Goal: Task Accomplishment & Management: Complete application form

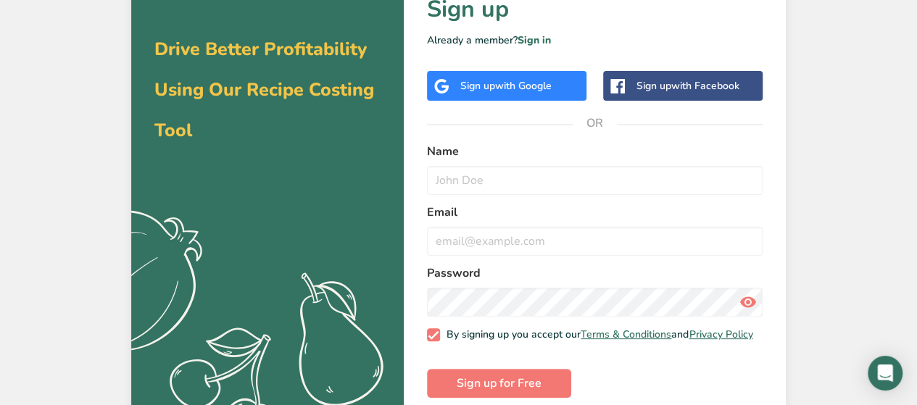
scroll to position [85, 0]
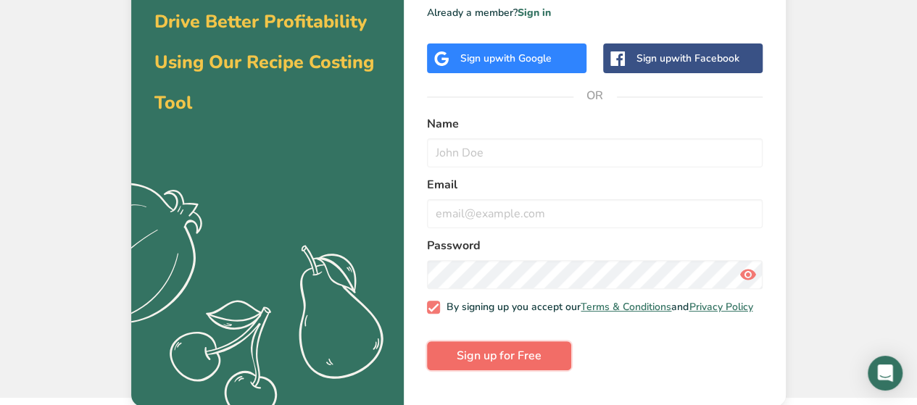
click at [532, 365] on span "Sign up for Free" at bounding box center [499, 355] width 85 height 17
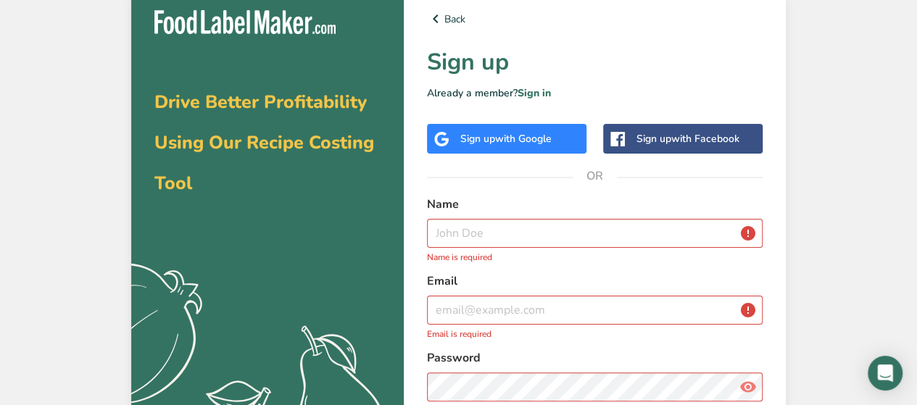
scroll to position [0, 0]
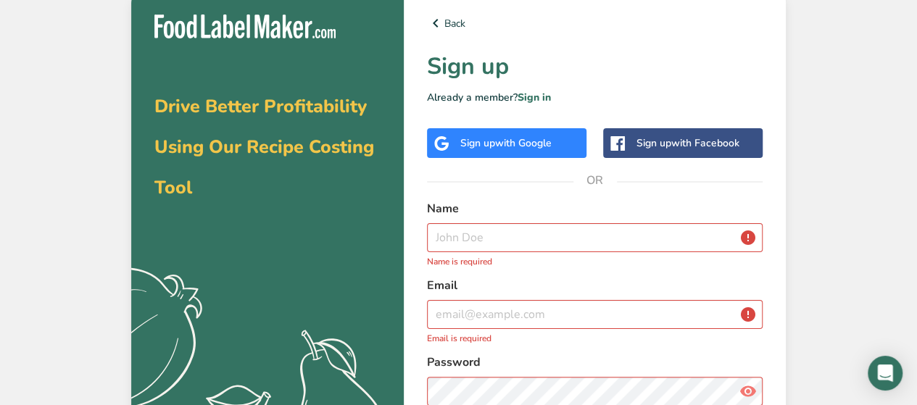
click at [527, 149] on span "with Google" at bounding box center [523, 143] width 57 height 14
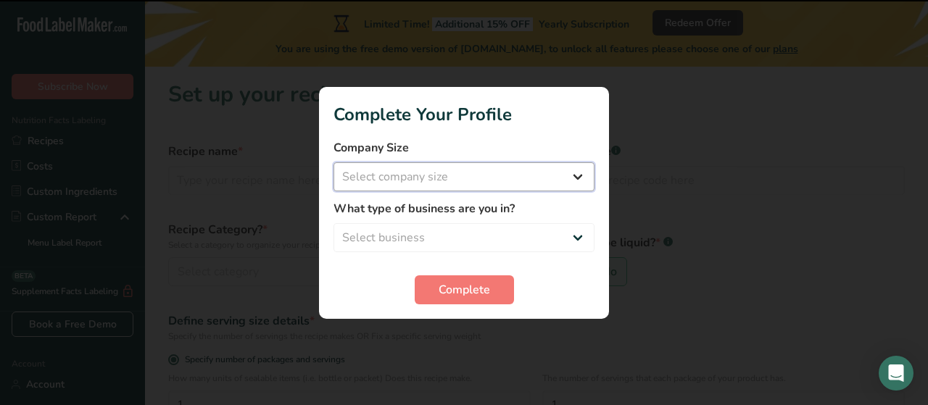
click at [523, 175] on select "Select company size Fewer than 10 Employees 10 to 50 Employees 51 to 500 Employ…" at bounding box center [464, 176] width 261 height 29
select select "1"
click at [334, 162] on select "Select company size Fewer than 10 Employees 10 to 50 Employees 51 to 500 Employ…" at bounding box center [464, 176] width 261 height 29
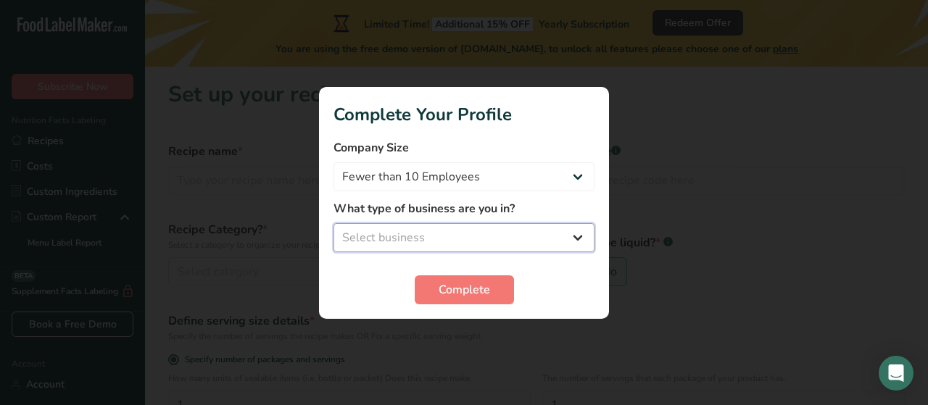
click at [487, 240] on select "Select business Packaged Food Manufacturer Restaurant & Cafe Bakery Meal Plans …" at bounding box center [464, 237] width 261 height 29
select select "1"
click at [334, 223] on select "Select business Packaged Food Manufacturer Restaurant & Cafe Bakery Meal Plans …" at bounding box center [464, 237] width 261 height 29
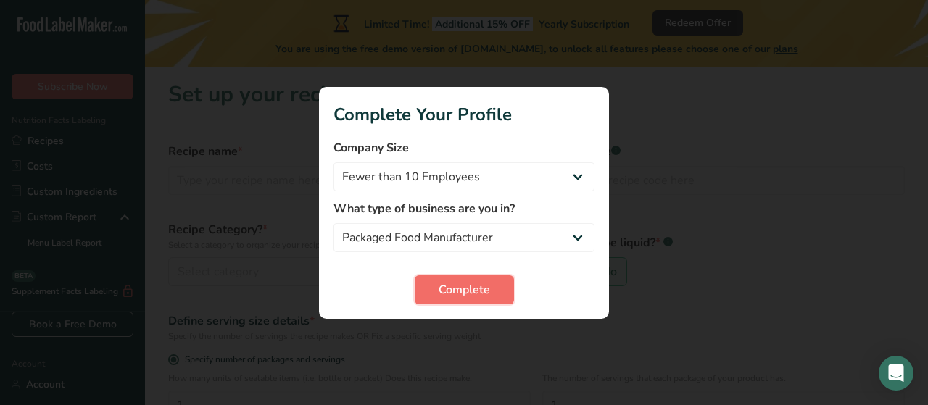
click at [476, 292] on span "Complete" at bounding box center [464, 289] width 51 height 17
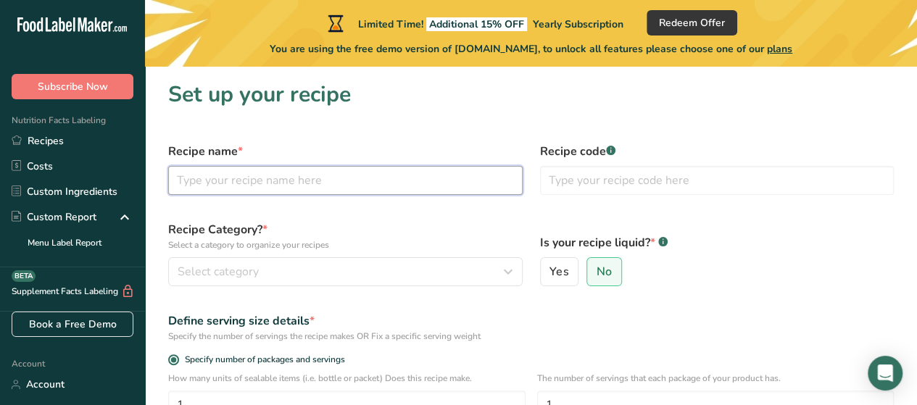
click at [270, 181] on input "text" at bounding box center [345, 180] width 355 height 29
type input "CUT MANGO PICKLE"
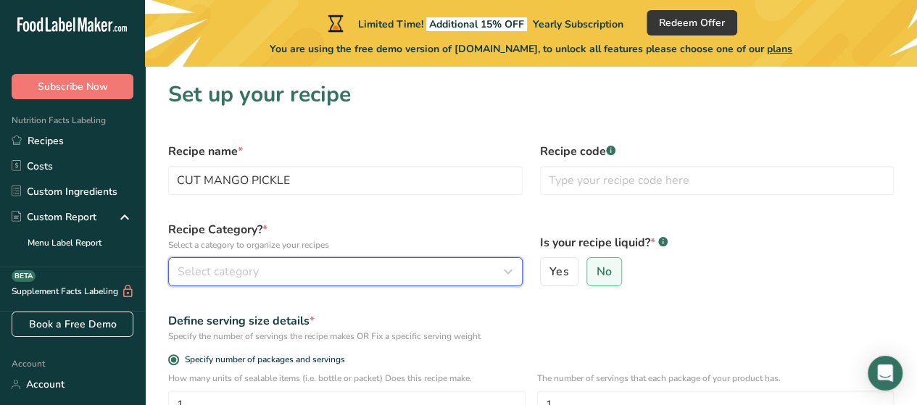
click at [262, 269] on div "Select category" at bounding box center [341, 271] width 327 height 17
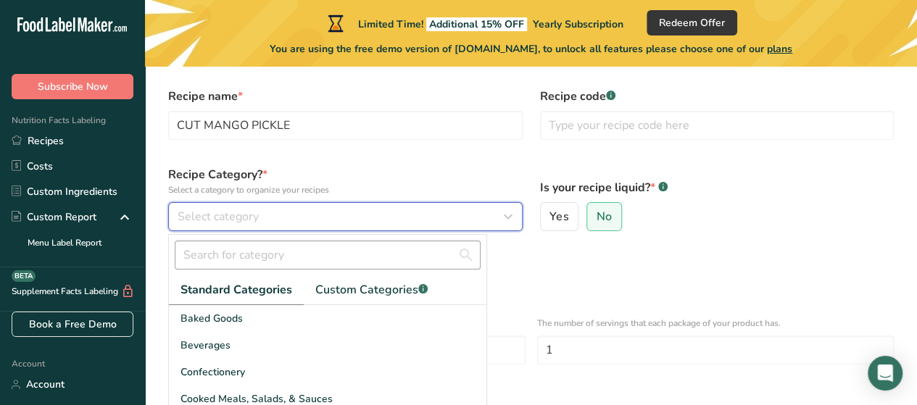
scroll to position [145, 0]
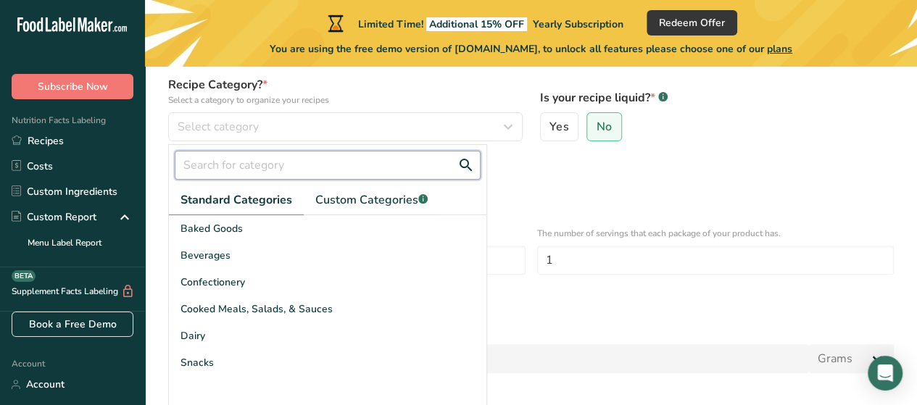
click at [375, 169] on input "text" at bounding box center [328, 165] width 306 height 29
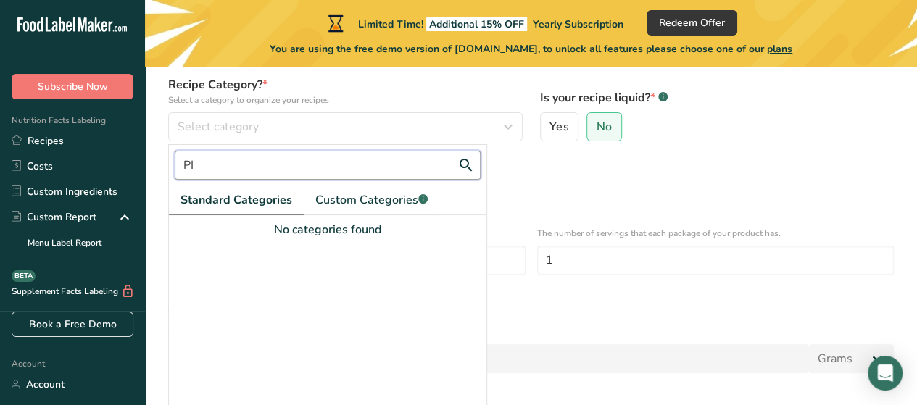
type input "P"
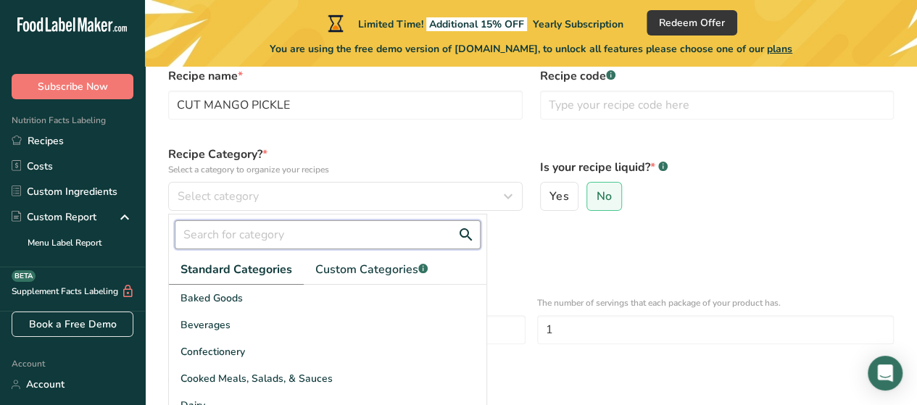
scroll to position [73, 0]
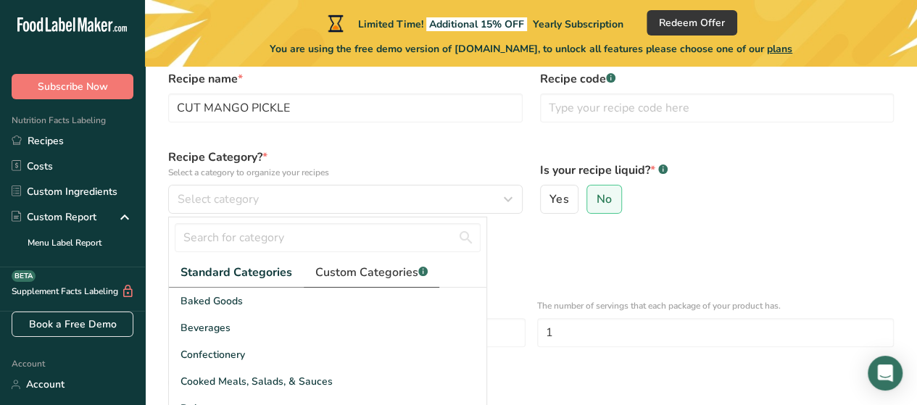
click at [399, 268] on span "Custom Categories .a-a{fill:#347362;}.b-a{fill:#fff;}" at bounding box center [371, 272] width 112 height 17
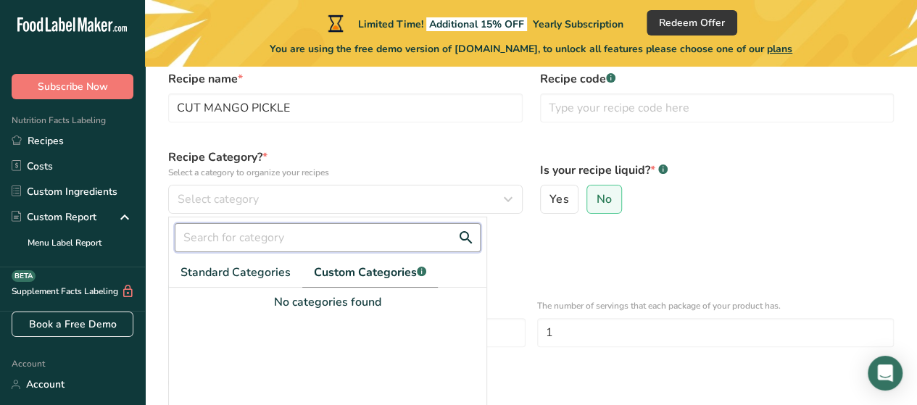
click at [389, 241] on input "text" at bounding box center [328, 237] width 306 height 29
click at [343, 241] on input "text" at bounding box center [328, 237] width 306 height 29
type input "PICKLE"
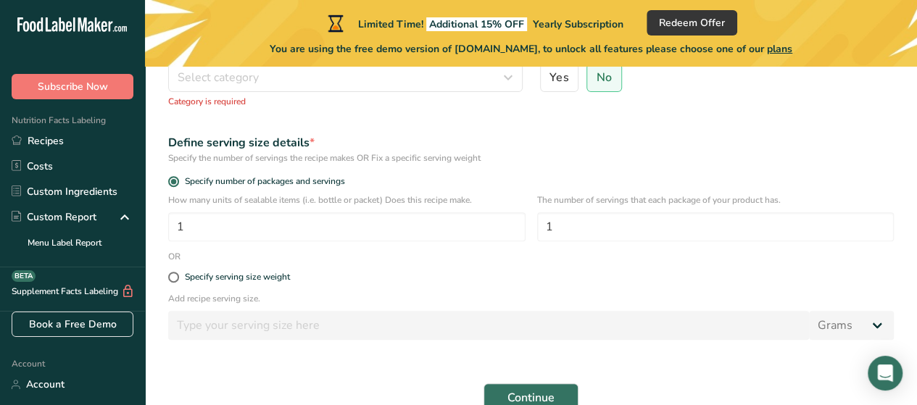
scroll to position [218, 0]
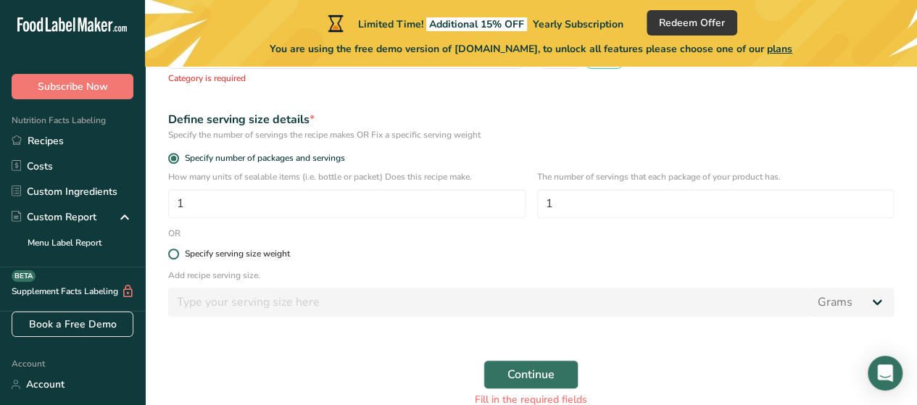
click at [171, 251] on span at bounding box center [173, 254] width 11 height 11
click at [171, 251] on input "Specify serving size weight" at bounding box center [172, 253] width 9 height 9
radio input "true"
radio input "false"
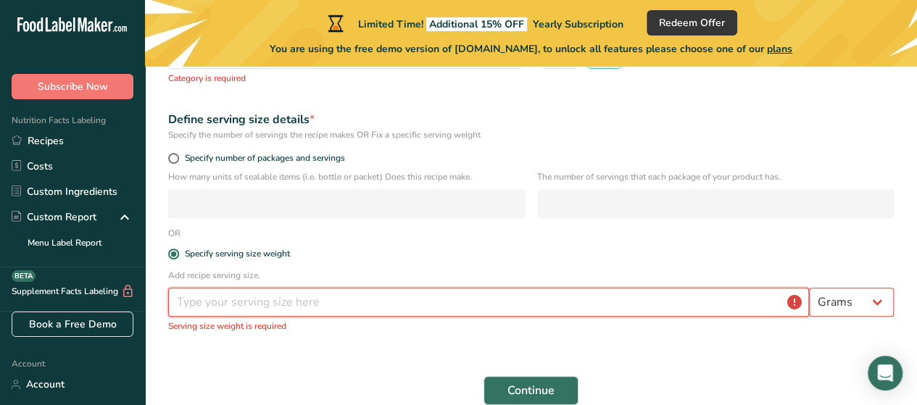
click at [315, 308] on input "number" at bounding box center [488, 302] width 641 height 29
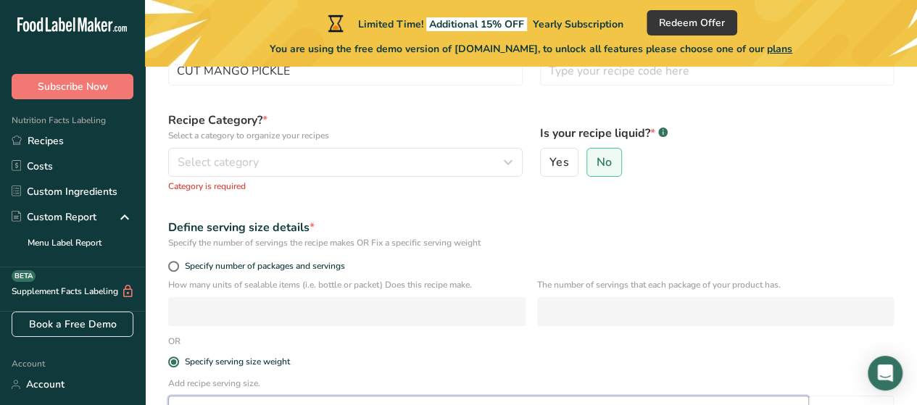
scroll to position [0, 0]
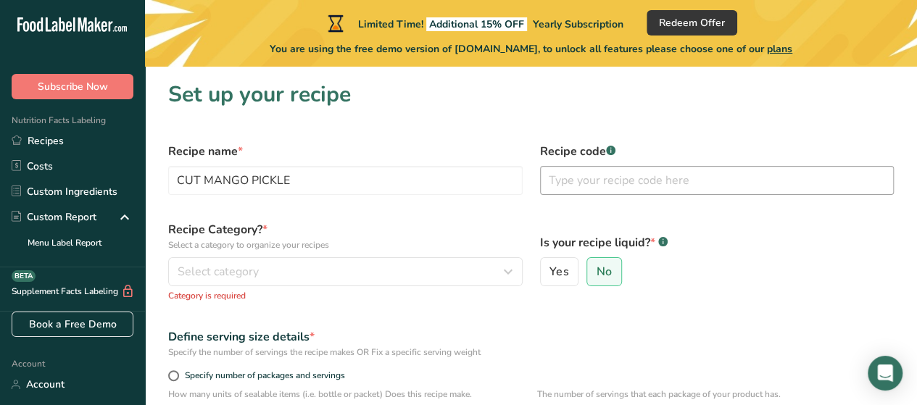
type input "1000"
click at [650, 177] on input "text" at bounding box center [717, 180] width 355 height 29
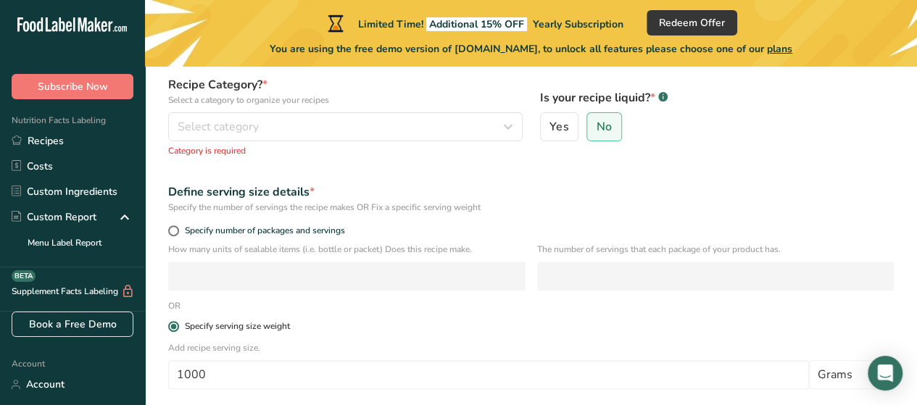
scroll to position [289, 0]
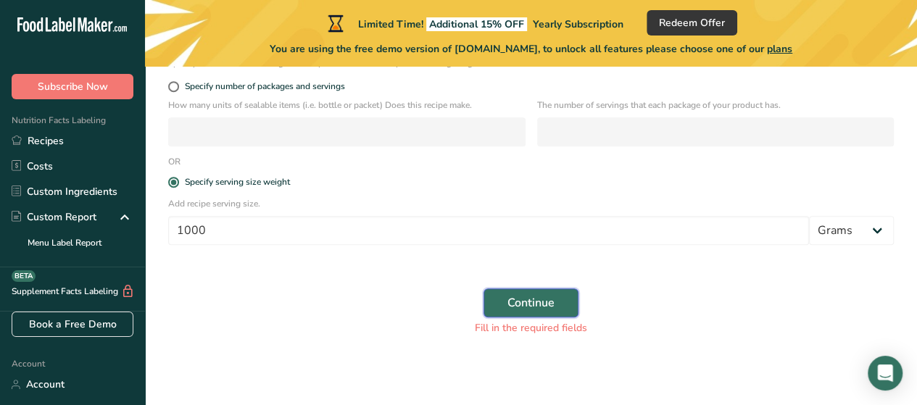
click at [558, 299] on button "Continue" at bounding box center [531, 303] width 95 height 29
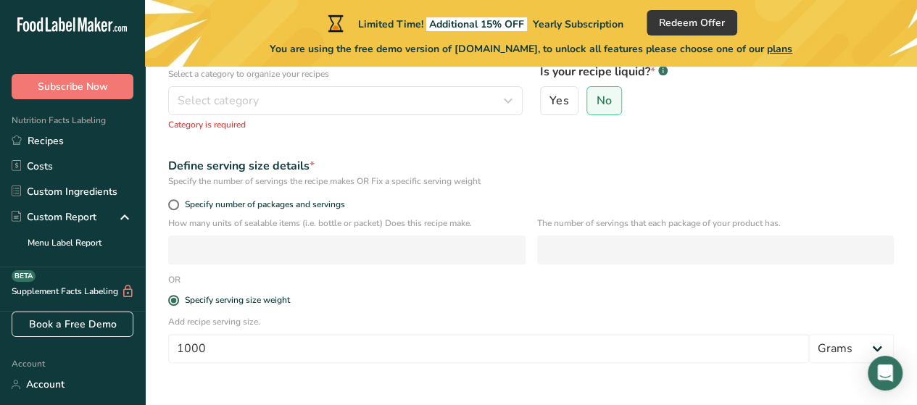
scroll to position [0, 0]
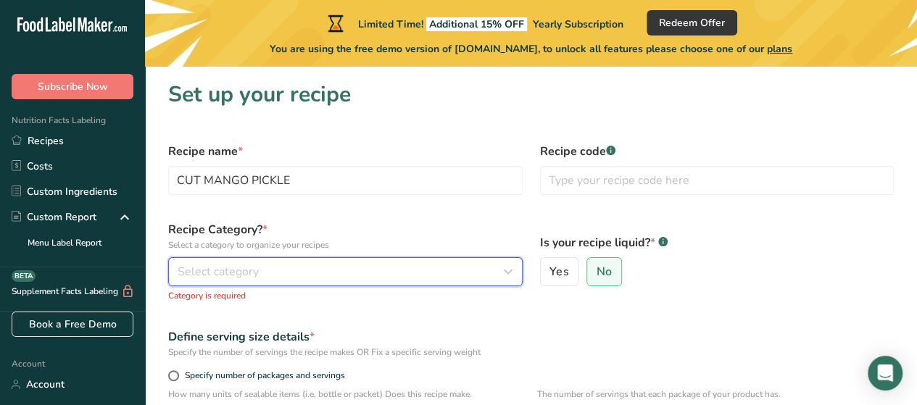
click at [393, 276] on div "Select category" at bounding box center [341, 271] width 327 height 17
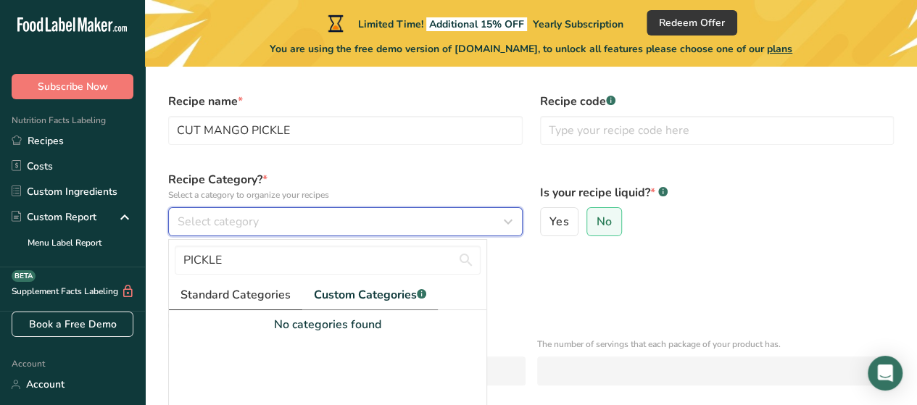
scroll to position [73, 0]
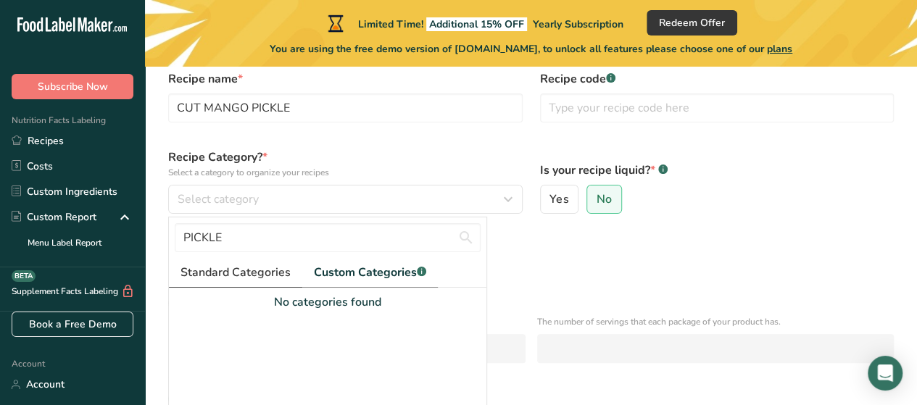
click at [223, 269] on span "Standard Categories" at bounding box center [236, 272] width 110 height 17
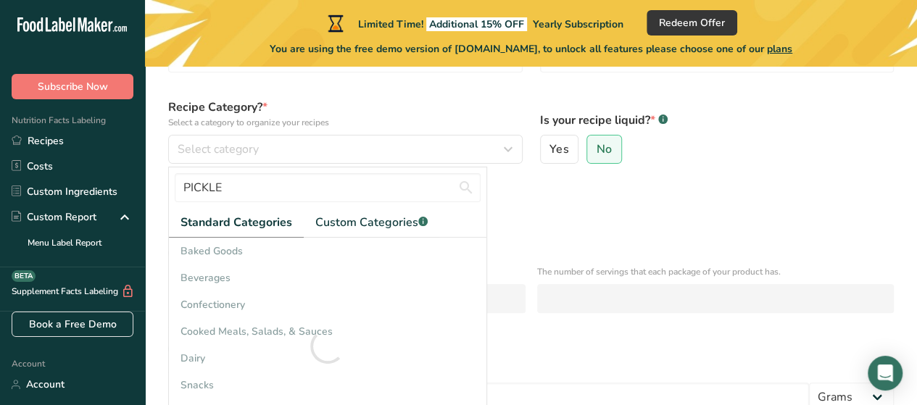
scroll to position [145, 0]
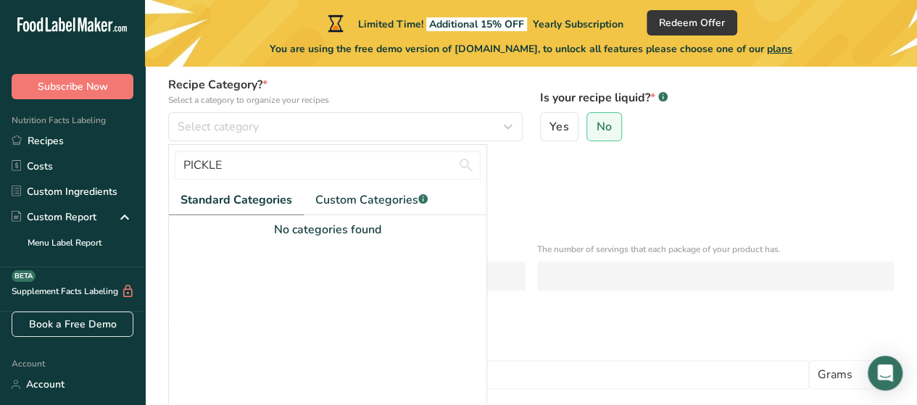
click at [231, 199] on span "Standard Categories" at bounding box center [237, 199] width 112 height 17
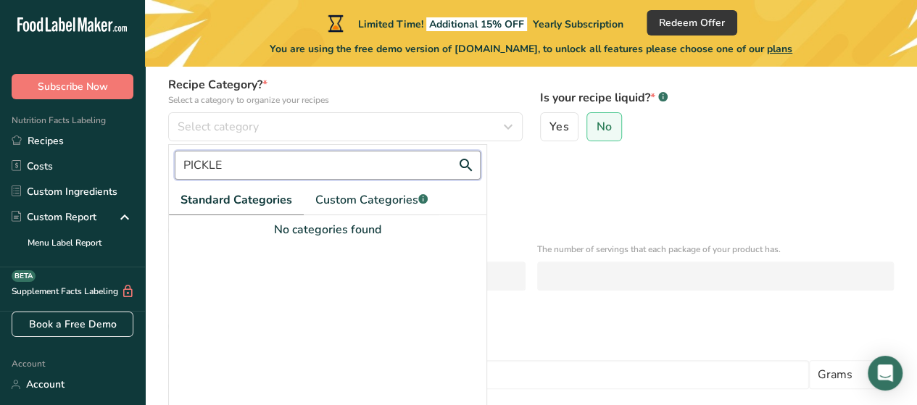
click at [406, 157] on input "PICKLE" at bounding box center [328, 165] width 306 height 29
type input "P"
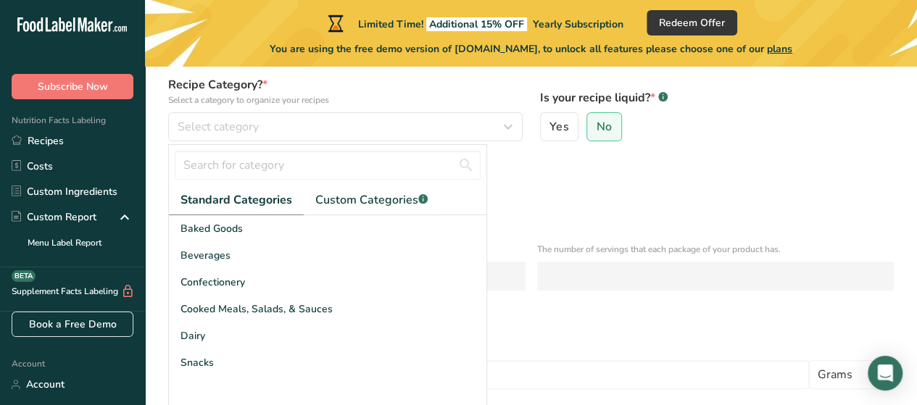
click at [268, 204] on span "Standard Categories" at bounding box center [237, 199] width 112 height 17
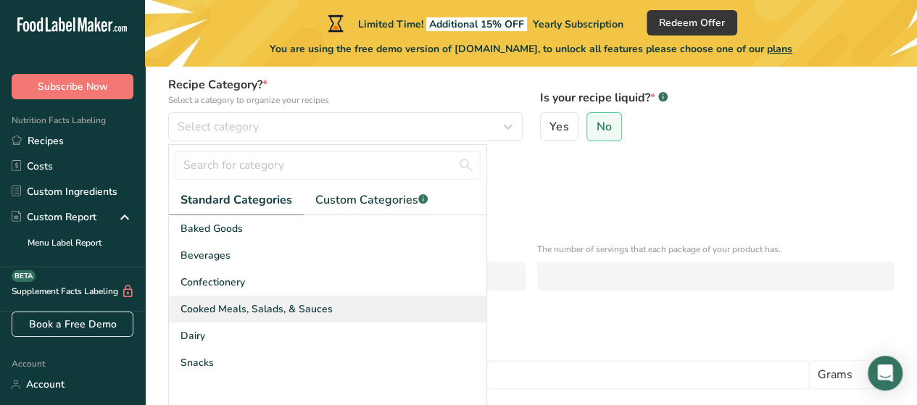
click at [261, 308] on span "Cooked Meals, Salads, & Sauces" at bounding box center [257, 309] width 152 height 15
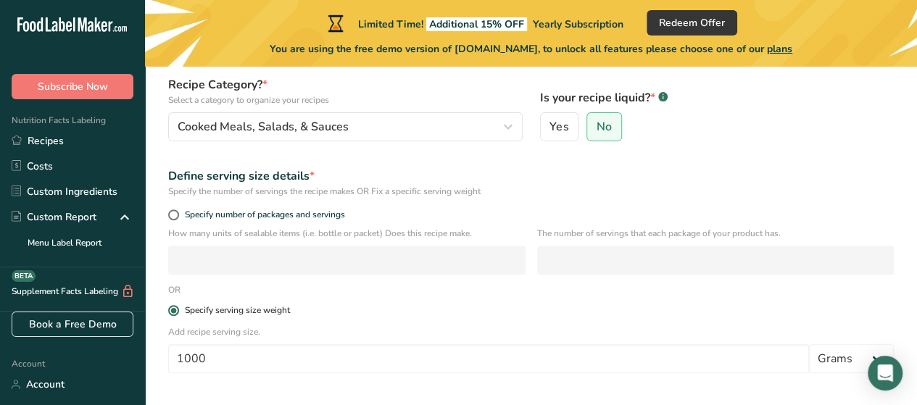
scroll to position [273, 0]
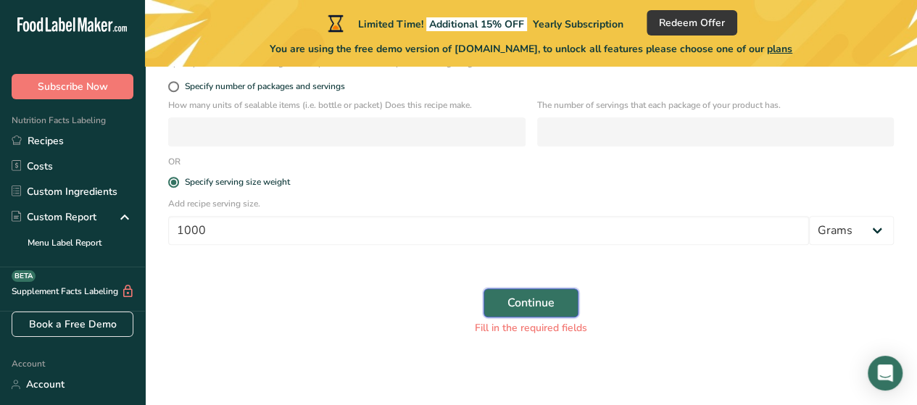
click at [540, 294] on button "Continue" at bounding box center [531, 303] width 95 height 29
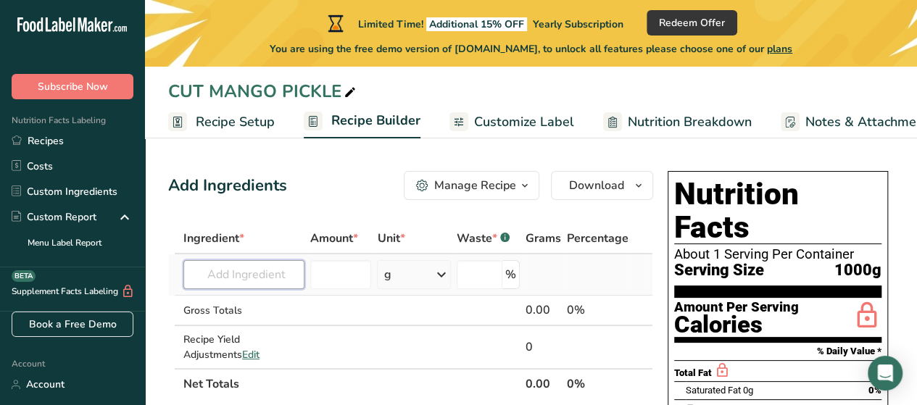
click at [247, 281] on input "text" at bounding box center [243, 274] width 121 height 29
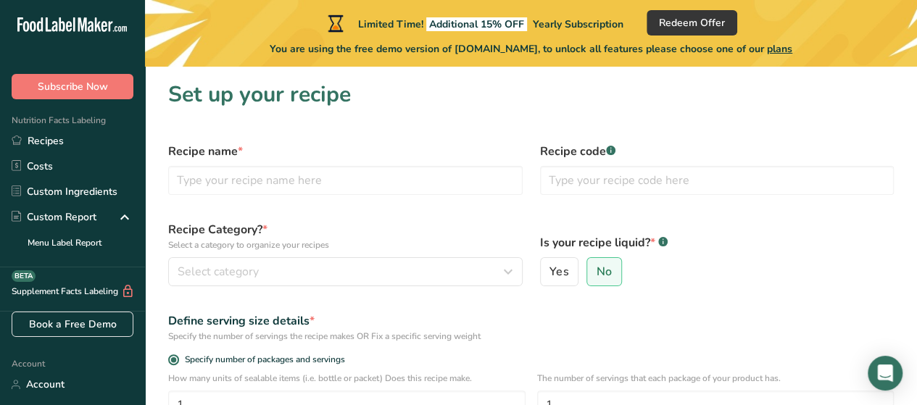
scroll to position [255, 0]
